Goal: Information Seeking & Learning: Check status

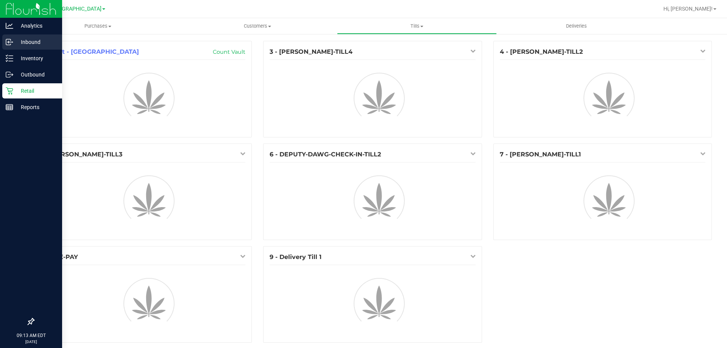
click at [33, 38] on p "Inbound" at bounding box center [35, 41] width 45 height 9
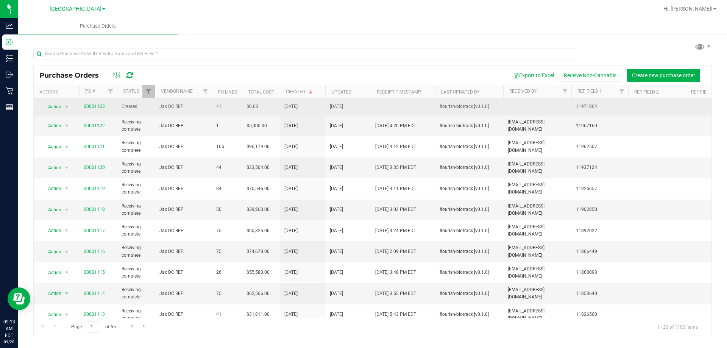
click at [92, 108] on link "00001123" at bounding box center [94, 106] width 21 height 5
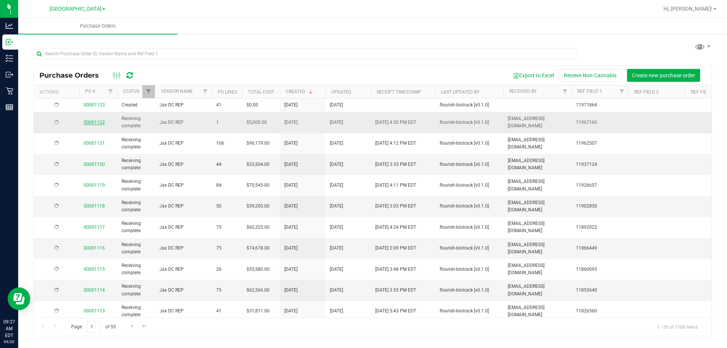
click at [99, 124] on link "00001122" at bounding box center [94, 122] width 21 height 5
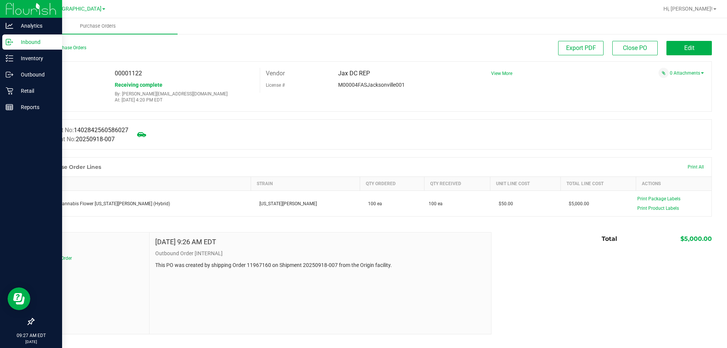
click at [26, 41] on p "Inbound" at bounding box center [35, 41] width 45 height 9
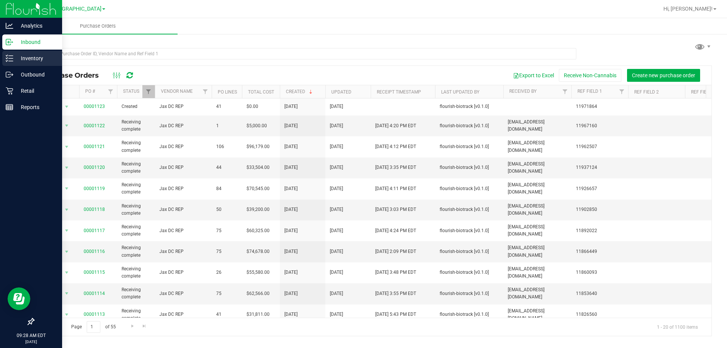
click at [31, 60] on p "Inventory" at bounding box center [35, 58] width 45 height 9
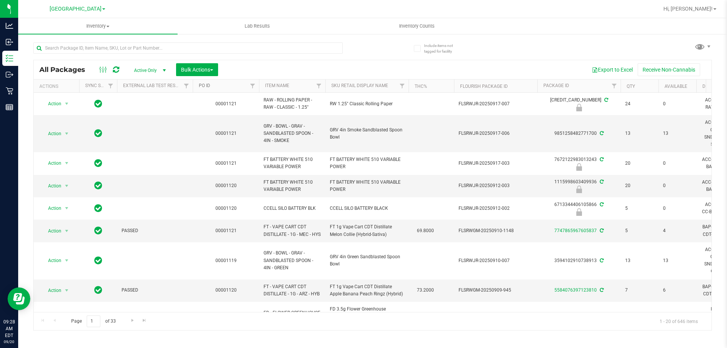
click at [207, 87] on link "PO ID" at bounding box center [204, 85] width 11 height 5
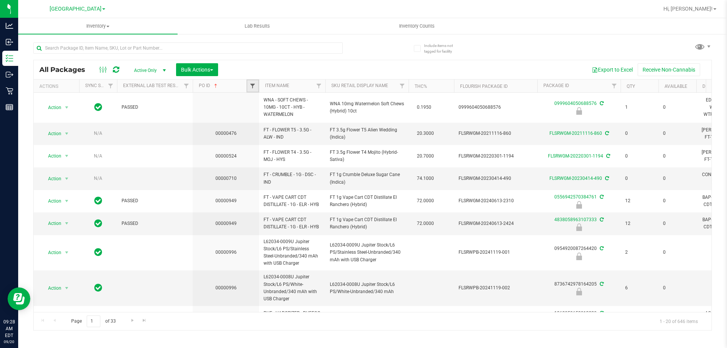
click at [252, 87] on span "Filter" at bounding box center [253, 86] width 6 height 6
click at [272, 122] on button "Filter" at bounding box center [269, 122] width 36 height 17
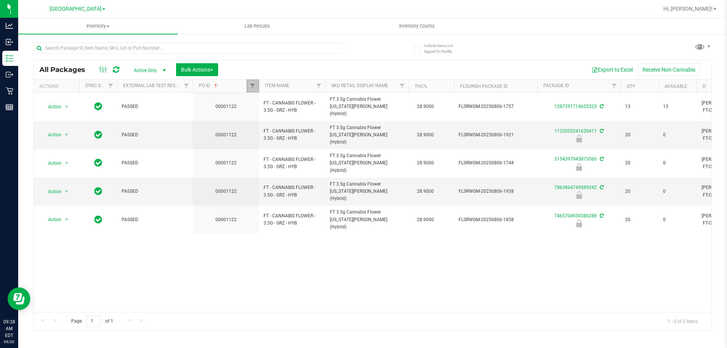
click at [250, 82] on link "Filter" at bounding box center [253, 86] width 12 height 13
drag, startPoint x: 272, startPoint y: 105, endPoint x: 251, endPoint y: 105, distance: 20.5
click at [251, 105] on input "1122" at bounding box center [290, 102] width 78 height 11
type input "1121"
click at [273, 121] on button "Filter" at bounding box center [269, 122] width 36 height 17
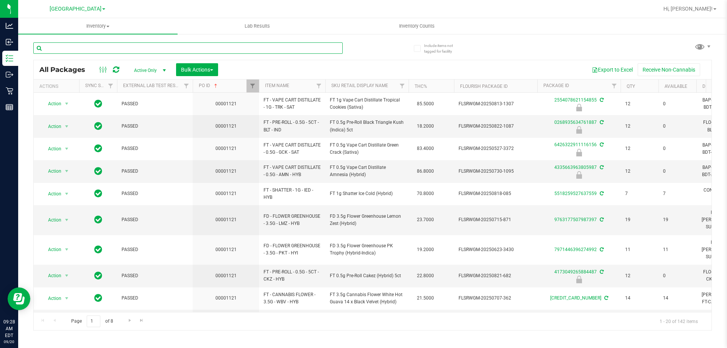
click at [98, 47] on input "text" at bounding box center [187, 47] width 309 height 11
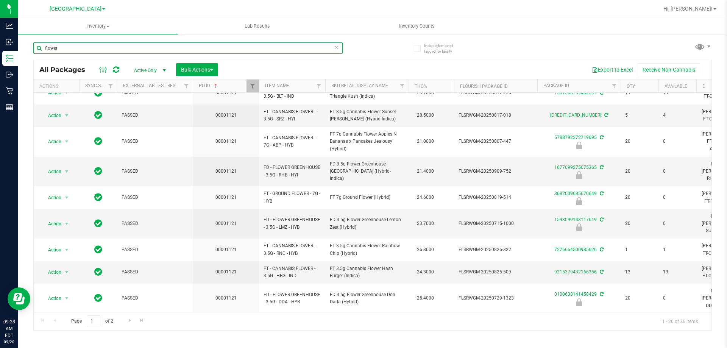
scroll to position [242, 0]
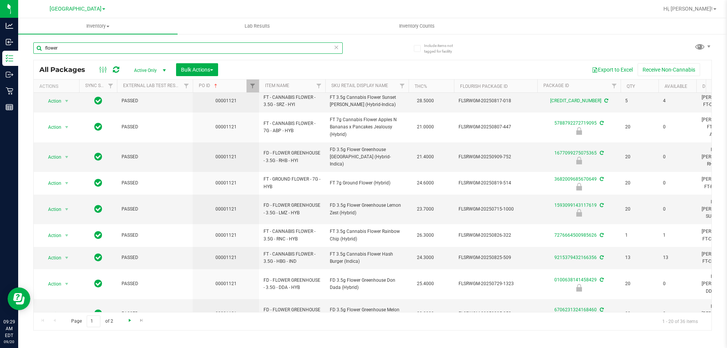
type input "flower"
click at [130, 321] on span "Go to the next page" at bounding box center [130, 320] width 6 height 6
